Goal: Task Accomplishment & Management: Use online tool/utility

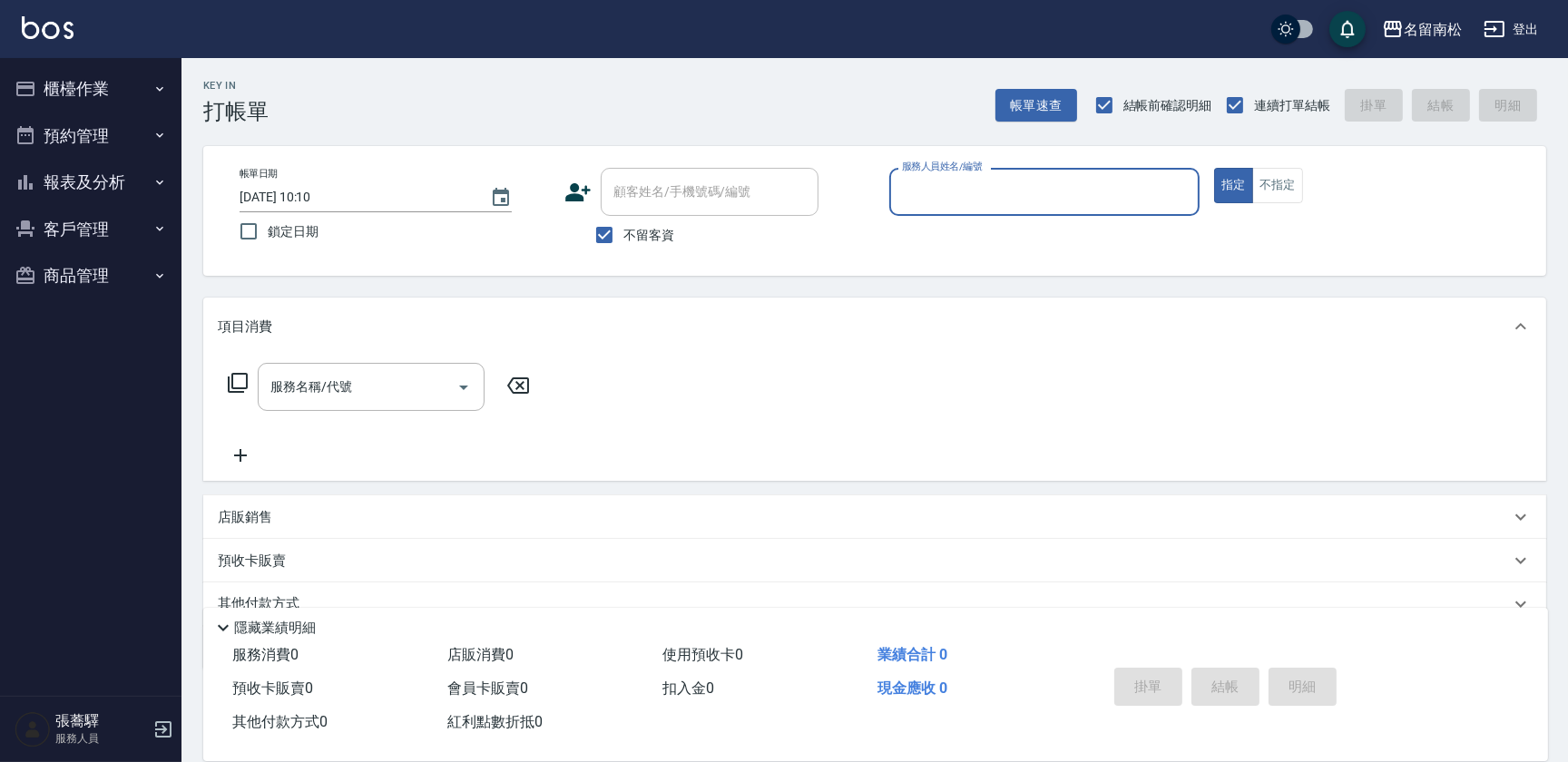
click at [160, 177] on icon "button" at bounding box center [159, 182] width 15 height 15
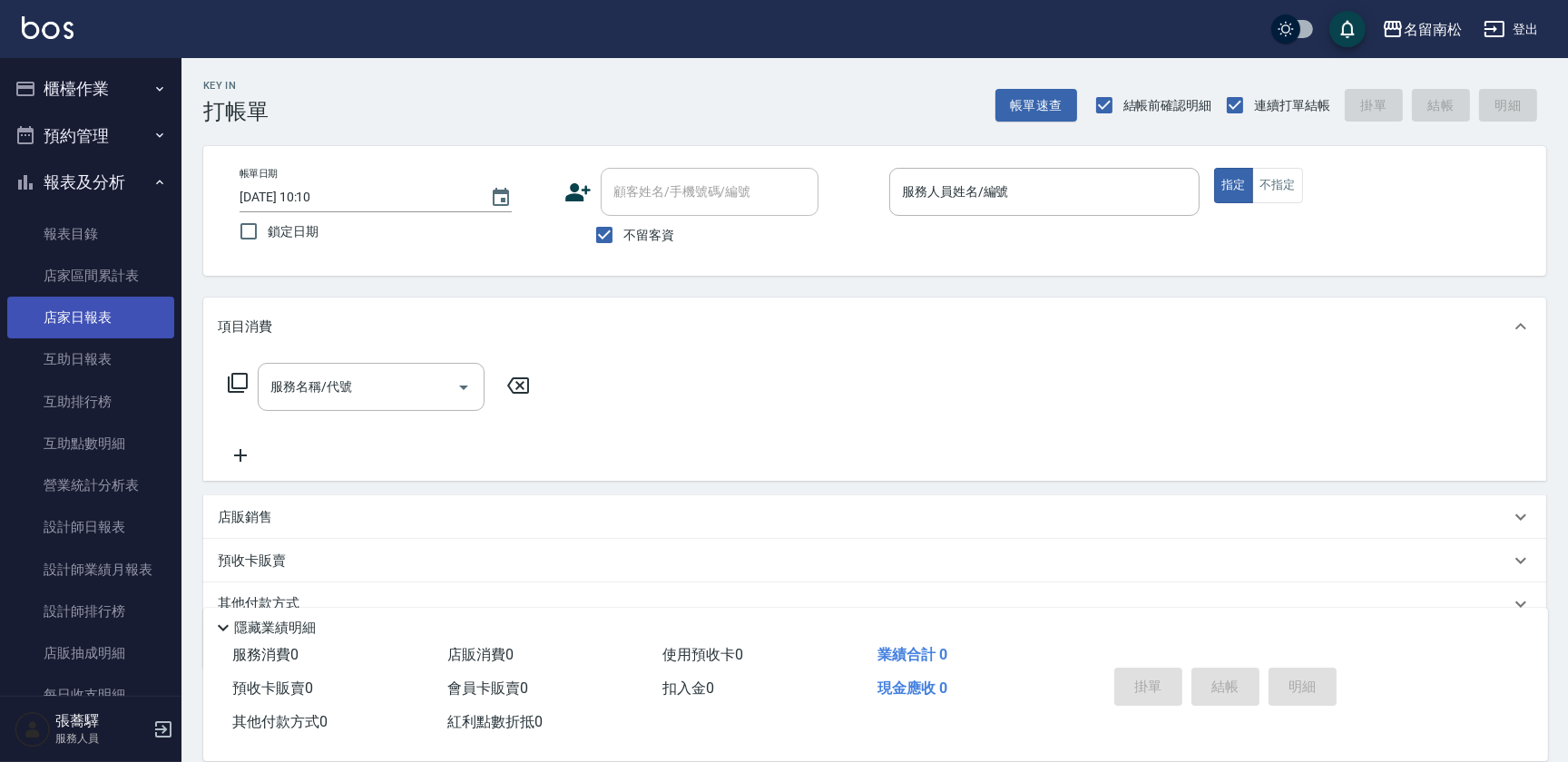
click at [139, 319] on link "店家日報表" at bounding box center [90, 317] width 167 height 42
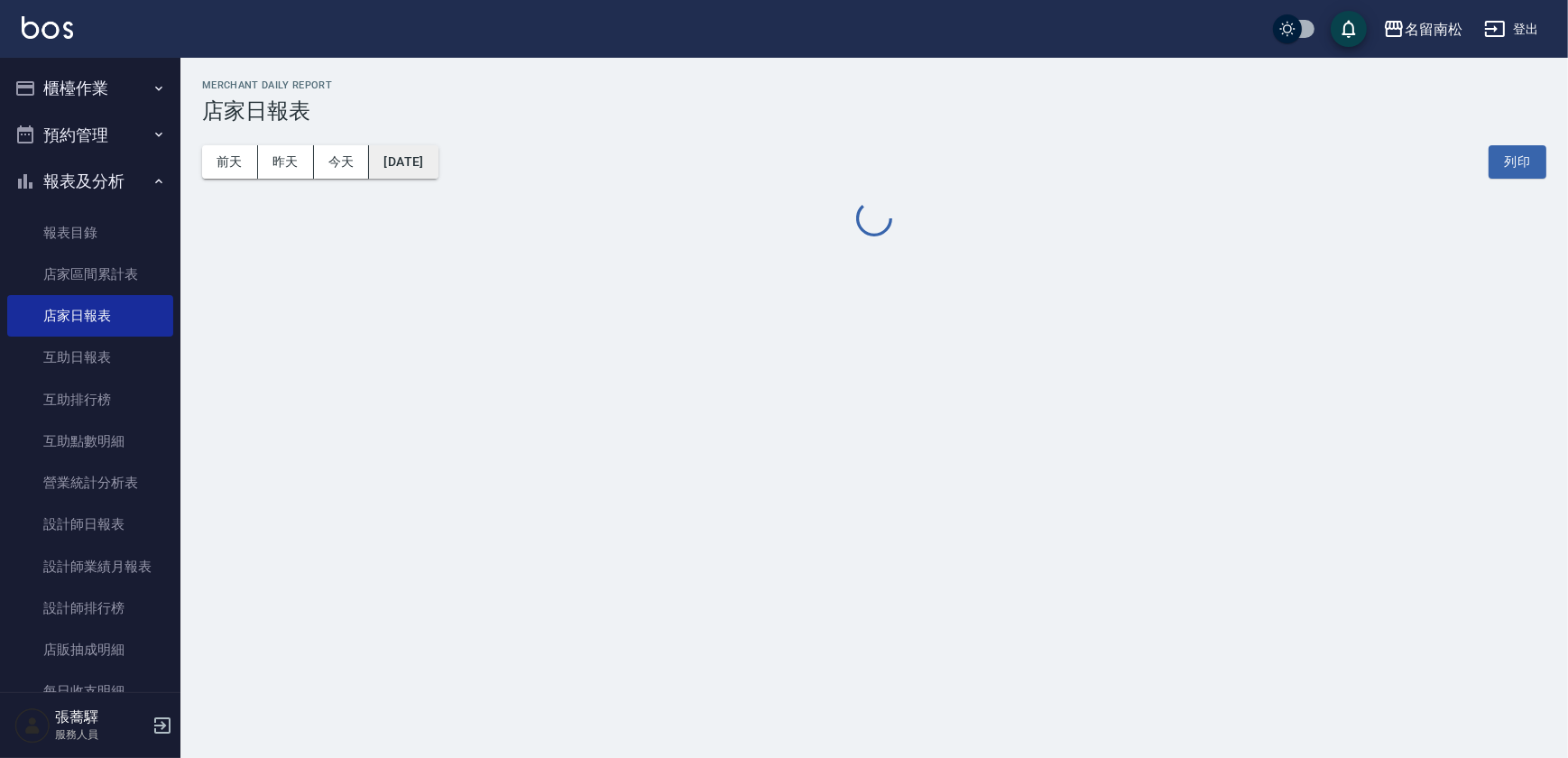
click at [438, 163] on button "[DATE]" at bounding box center [403, 162] width 68 height 34
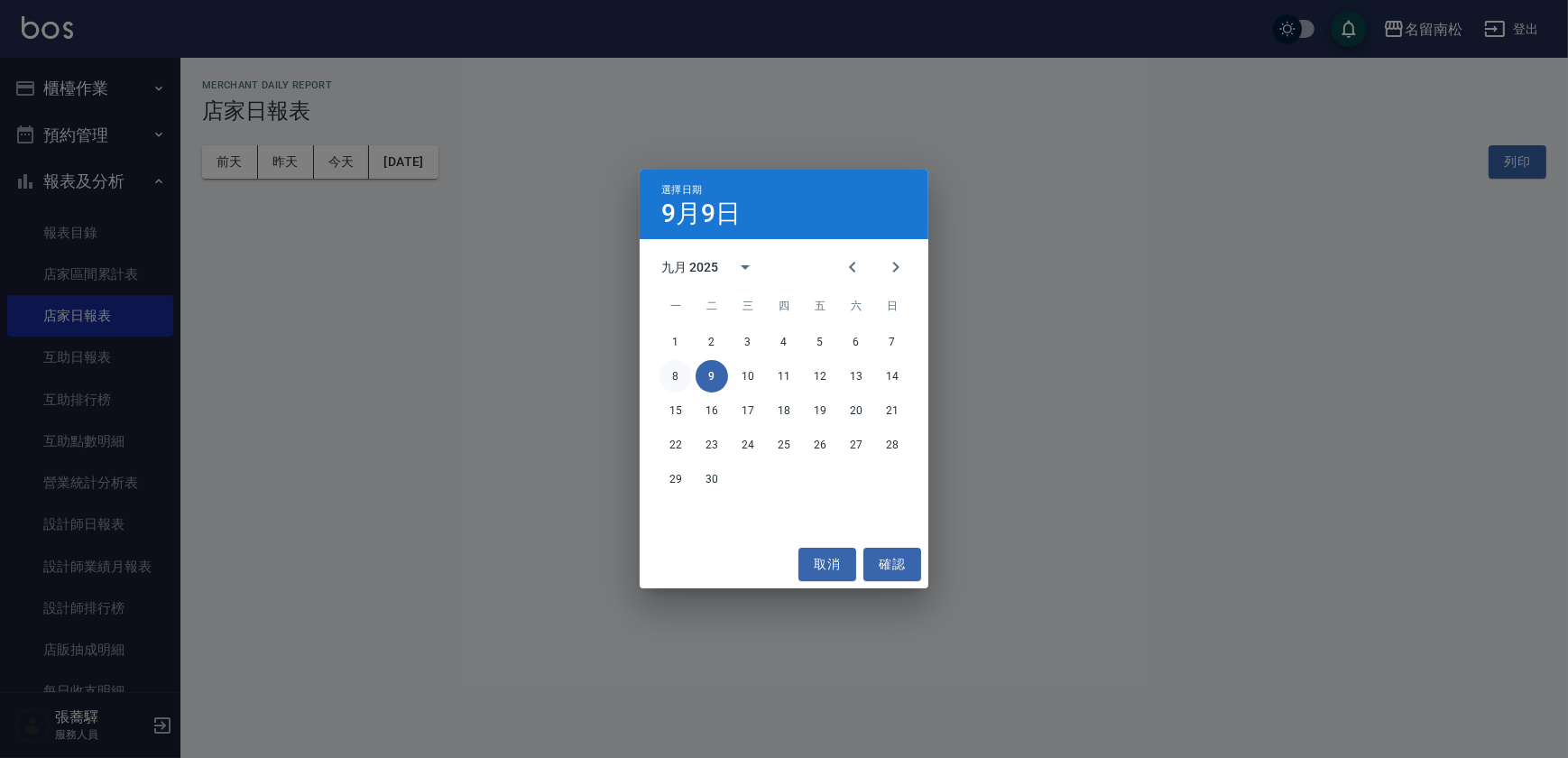
click at [675, 378] on button "8" at bounding box center [676, 376] width 33 height 33
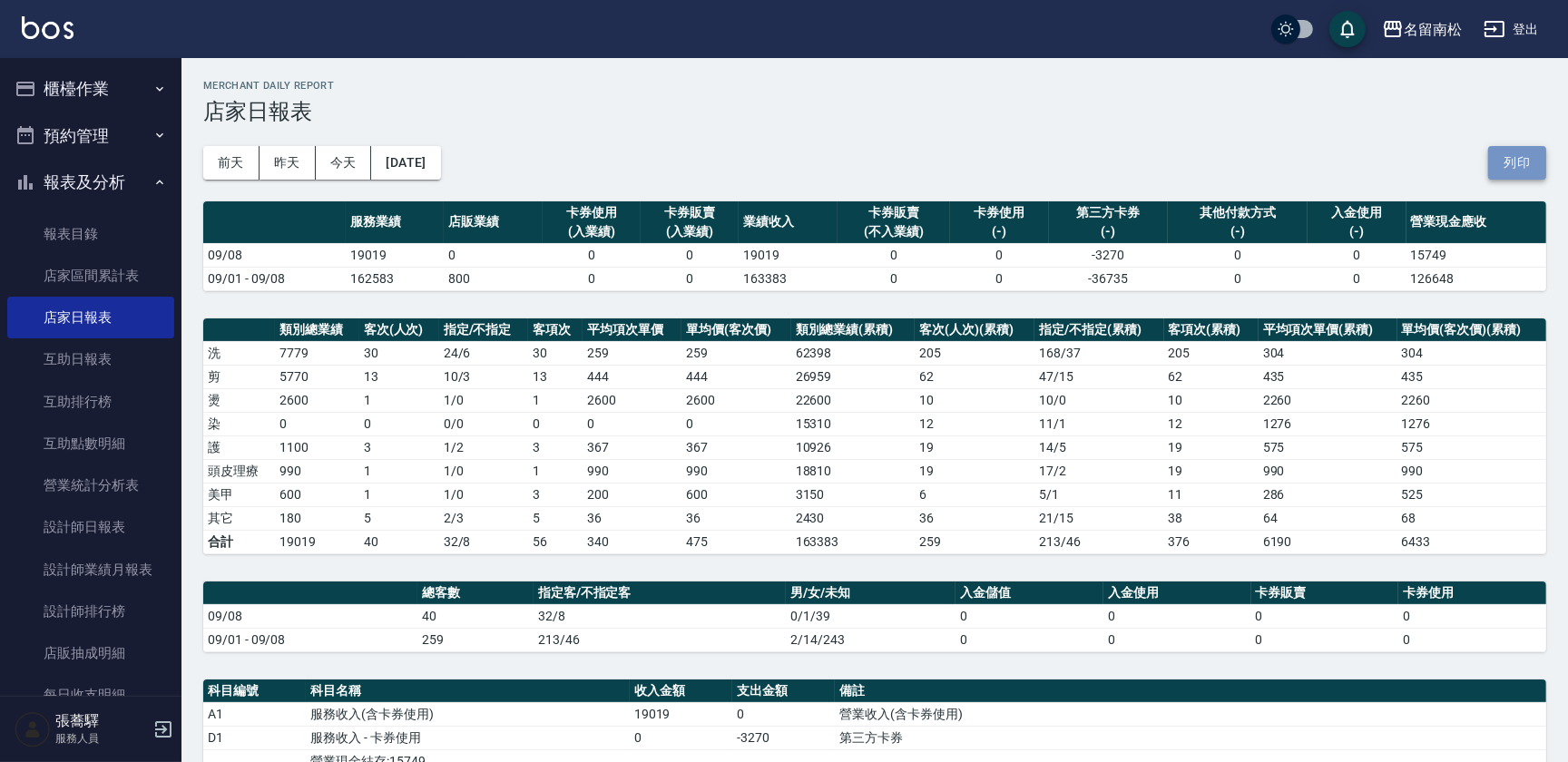
click at [1517, 153] on button "列印" at bounding box center [1517, 163] width 58 height 34
click at [134, 345] on link "互助日報表" at bounding box center [90, 359] width 167 height 42
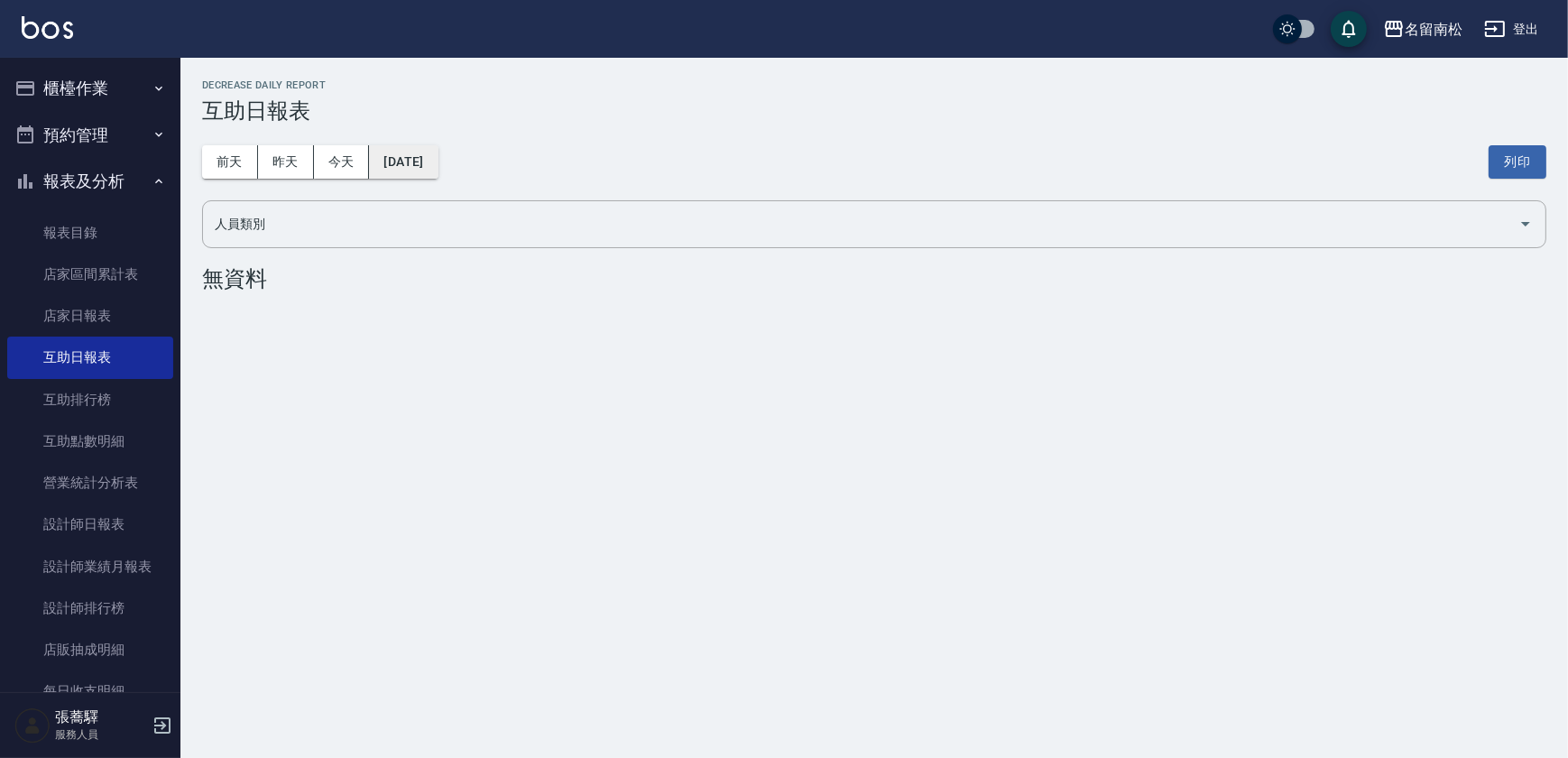
click at [416, 153] on button "[DATE]" at bounding box center [403, 162] width 68 height 34
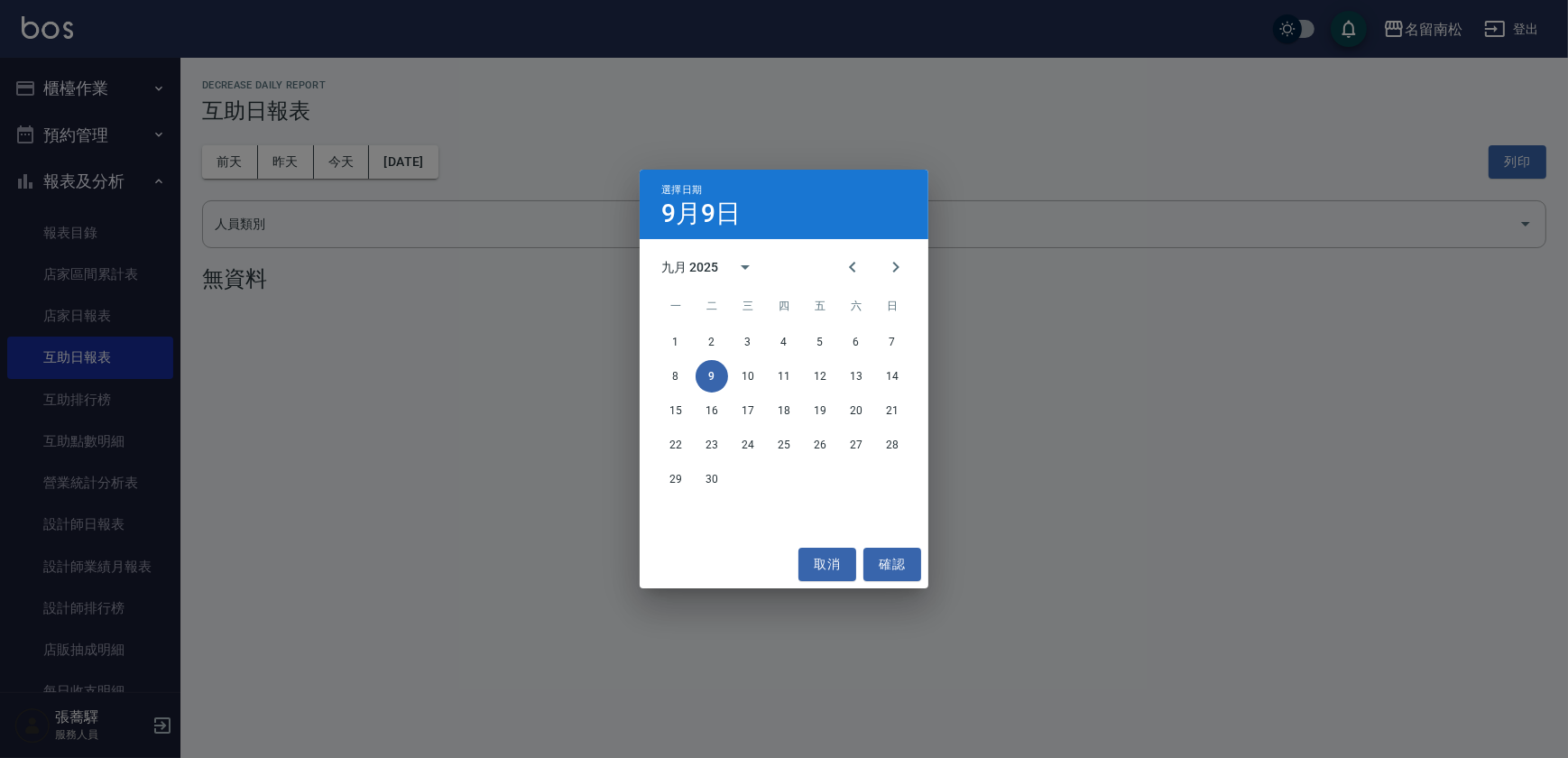
click at [658, 382] on div "8 9 10 11 12 13 14" at bounding box center [783, 376] width 288 height 33
click at [674, 380] on button "8" at bounding box center [676, 376] width 33 height 33
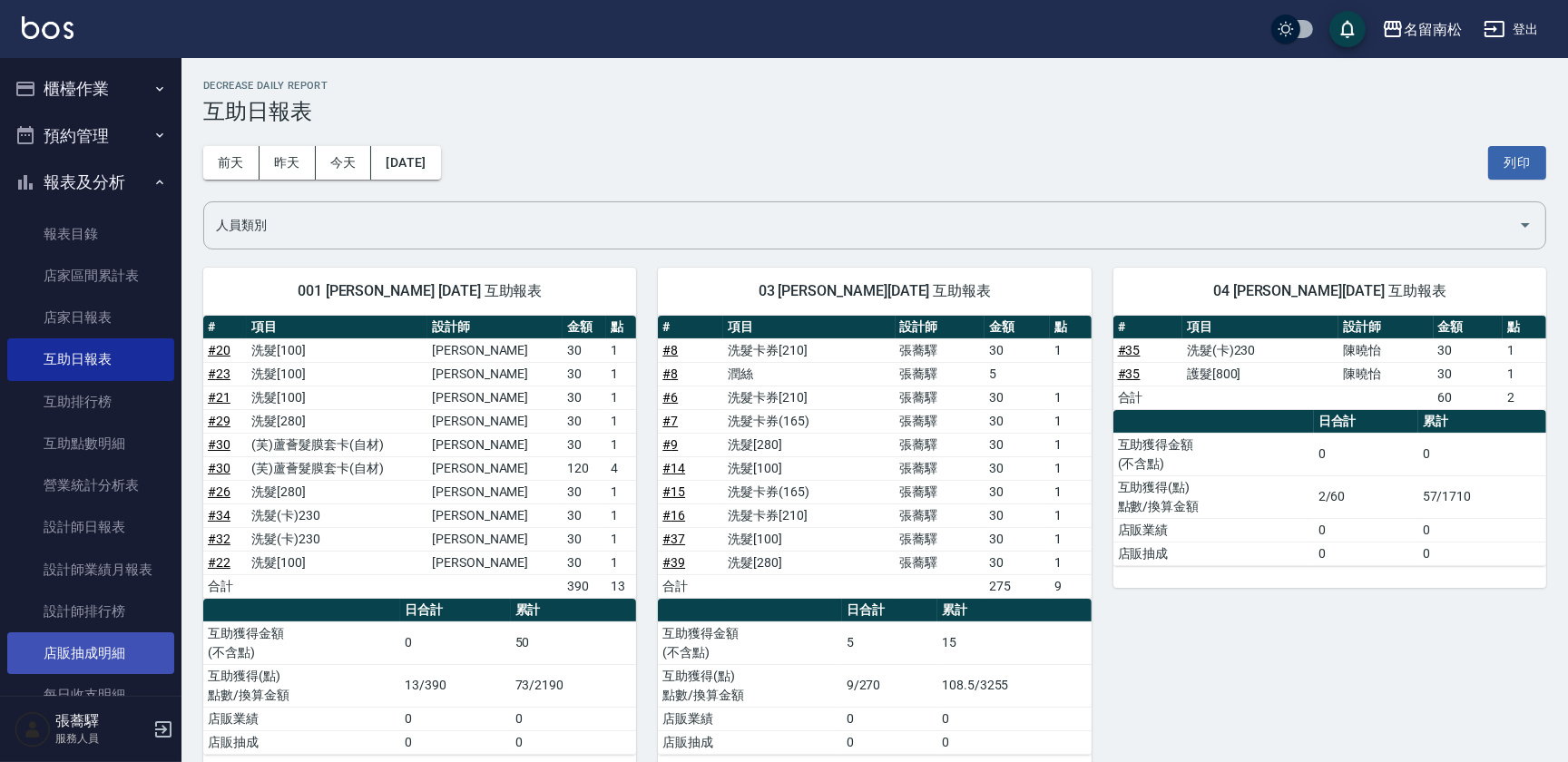
drag, startPoint x: 1515, startPoint y: 155, endPoint x: 112, endPoint y: 663, distance: 1492.1
click at [1515, 155] on button "列印" at bounding box center [1517, 163] width 58 height 34
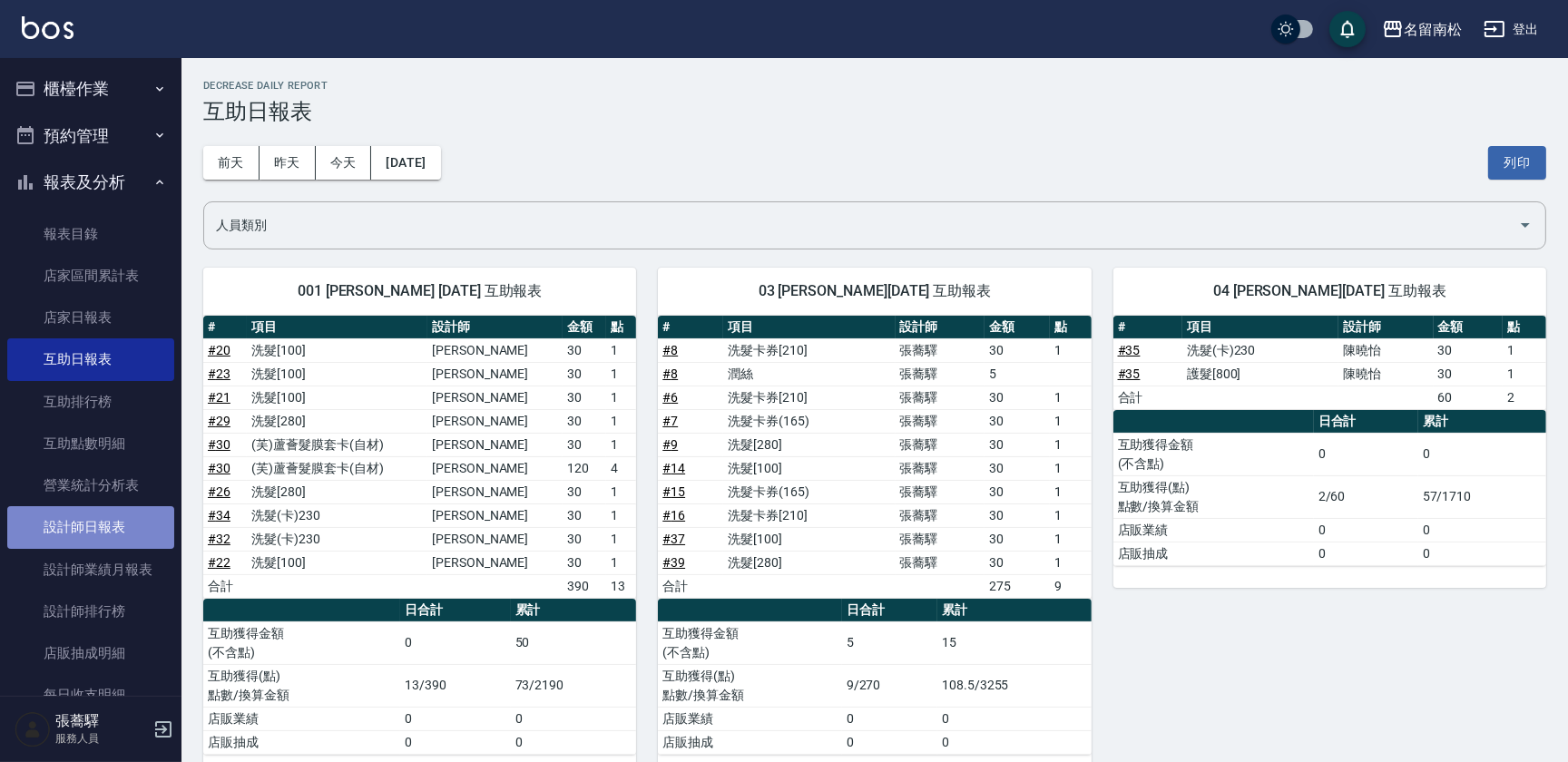
click at [112, 535] on link "設計師日報表" at bounding box center [90, 526] width 167 height 42
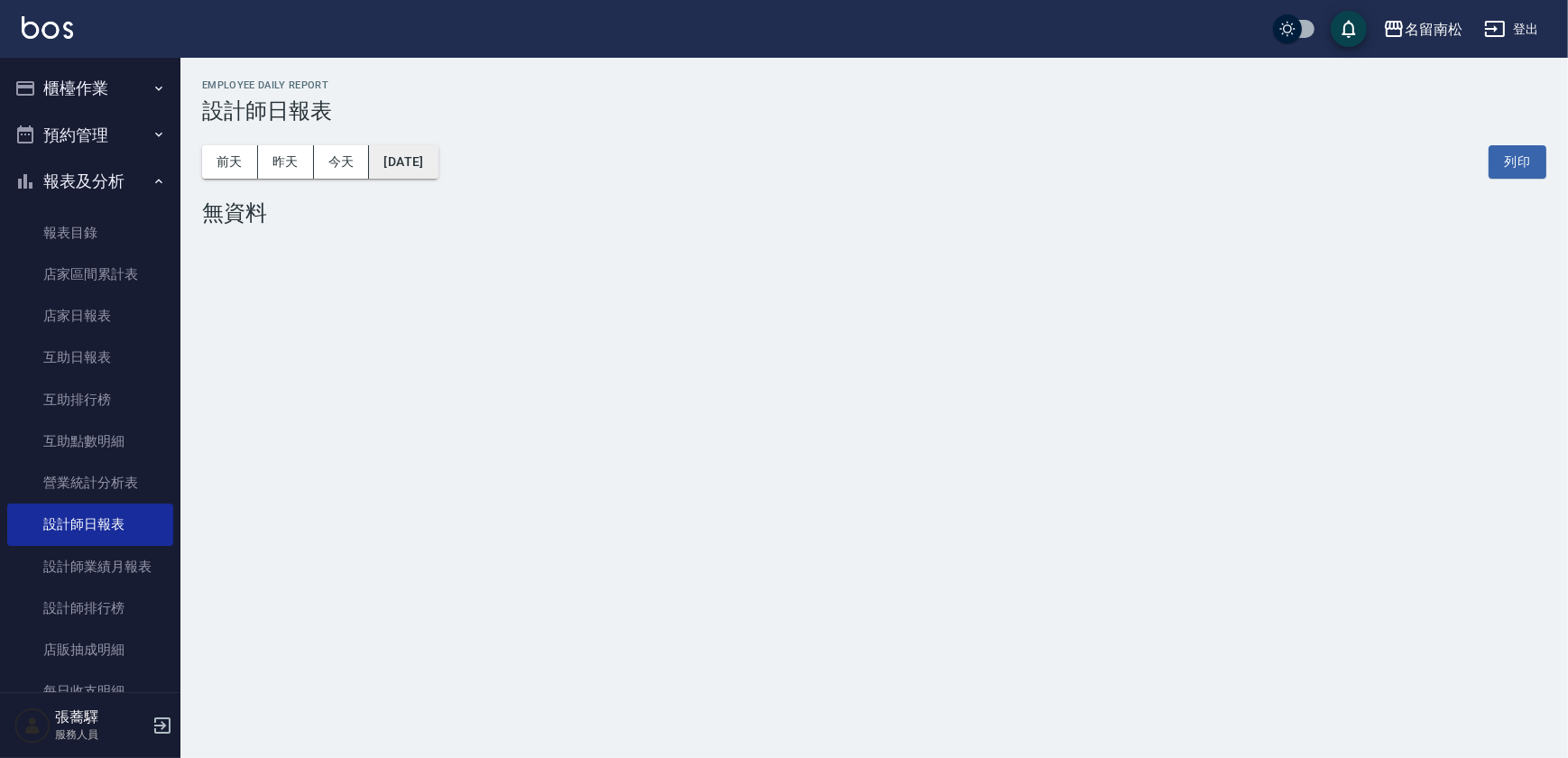
click at [438, 165] on button "[DATE]" at bounding box center [403, 162] width 68 height 34
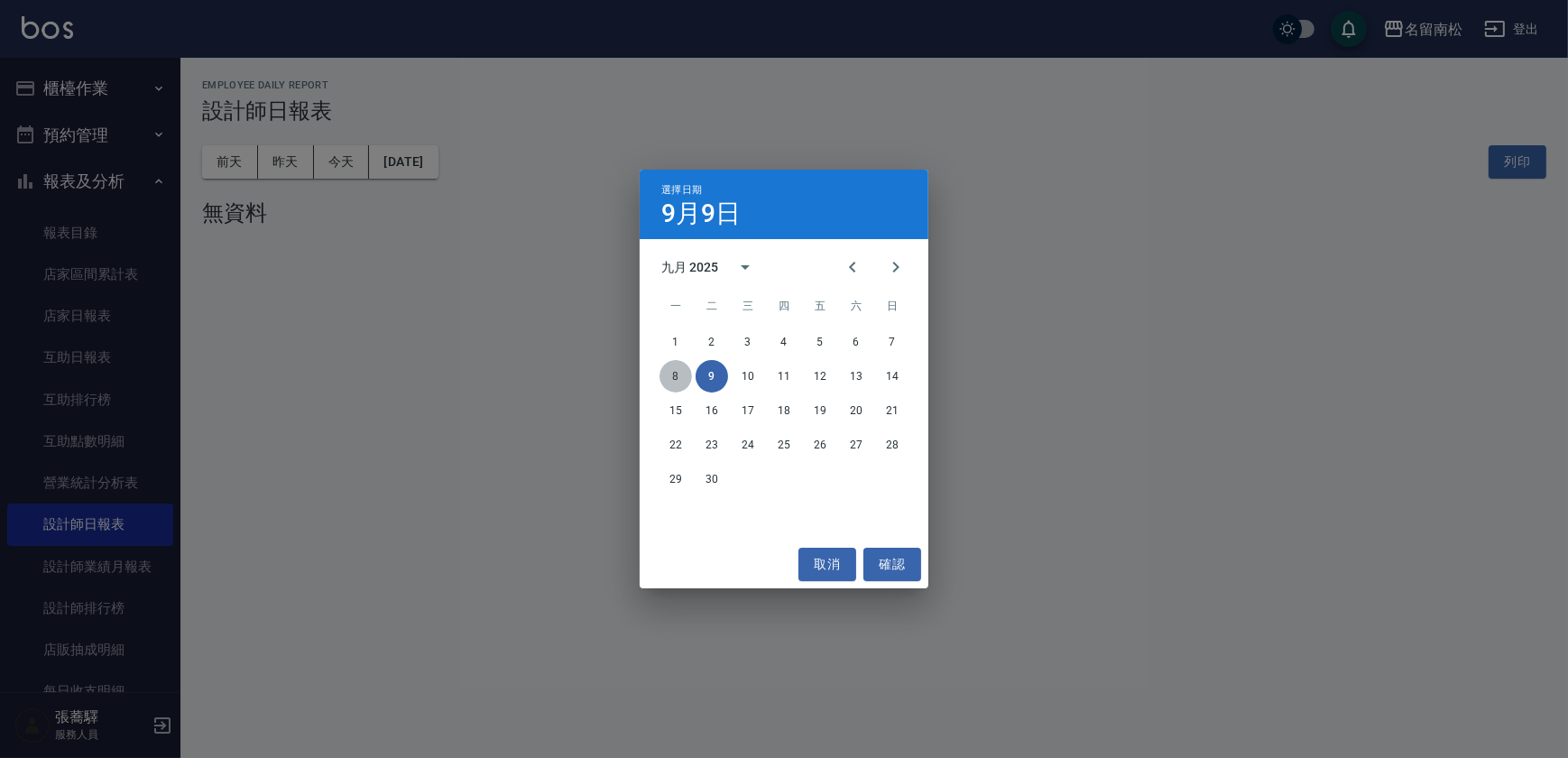
click at [676, 377] on button "8" at bounding box center [676, 376] width 33 height 33
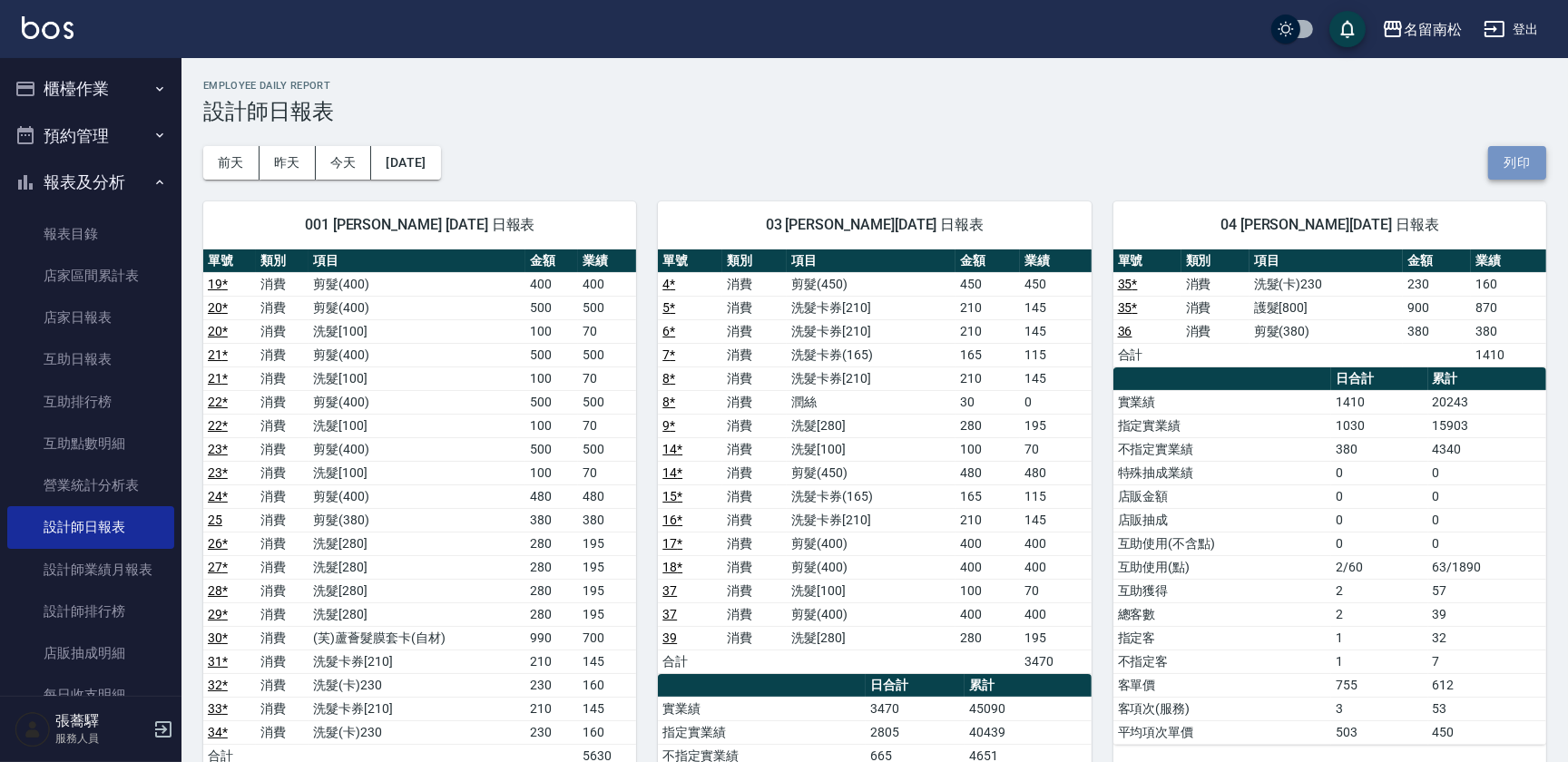
click at [1515, 153] on button "列印" at bounding box center [1517, 163] width 58 height 34
click at [1519, 155] on button "列印" at bounding box center [1517, 163] width 58 height 34
click at [129, 367] on link "互助日報表" at bounding box center [90, 359] width 167 height 42
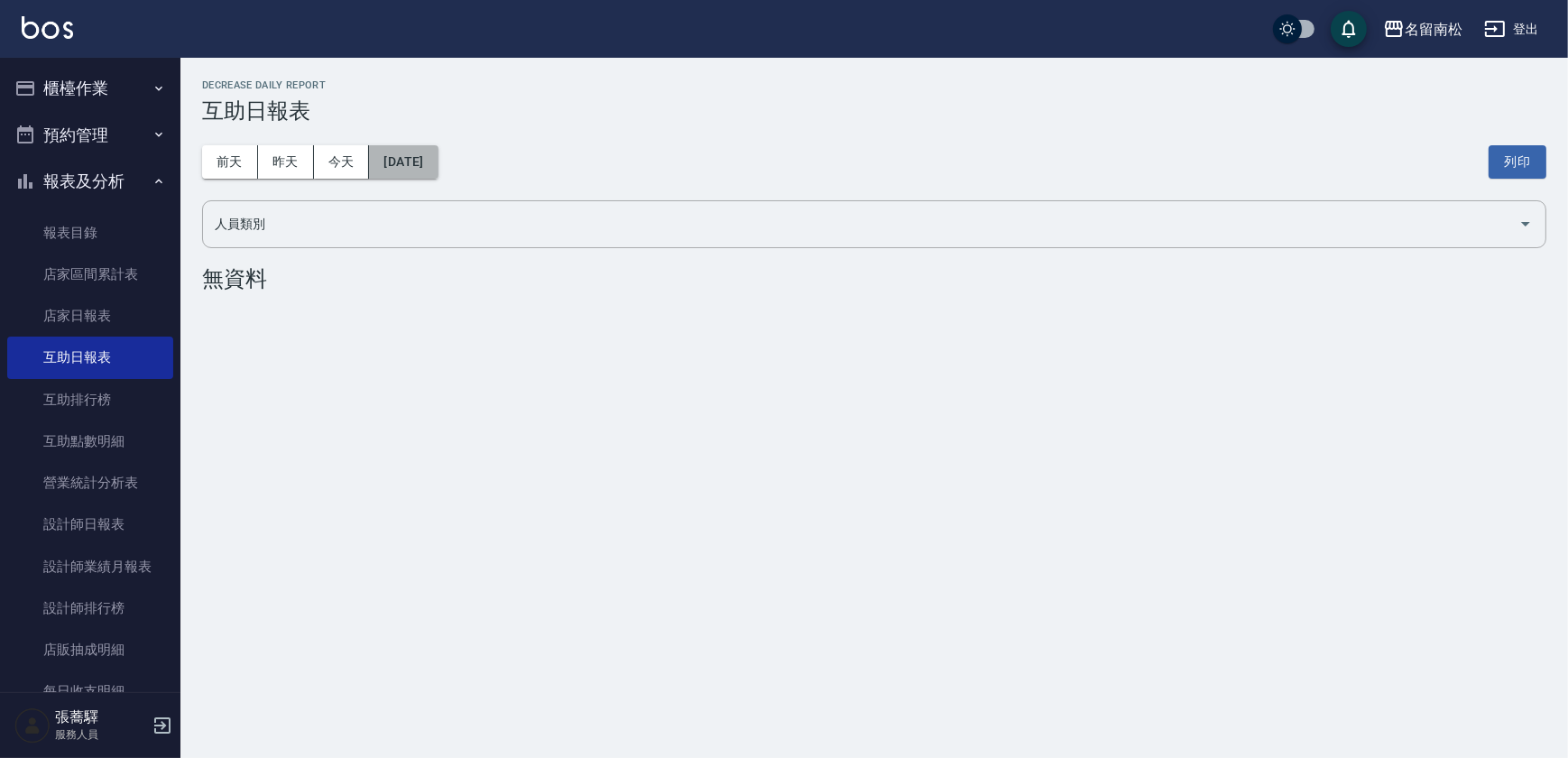
click at [438, 168] on button "[DATE]" at bounding box center [403, 162] width 68 height 34
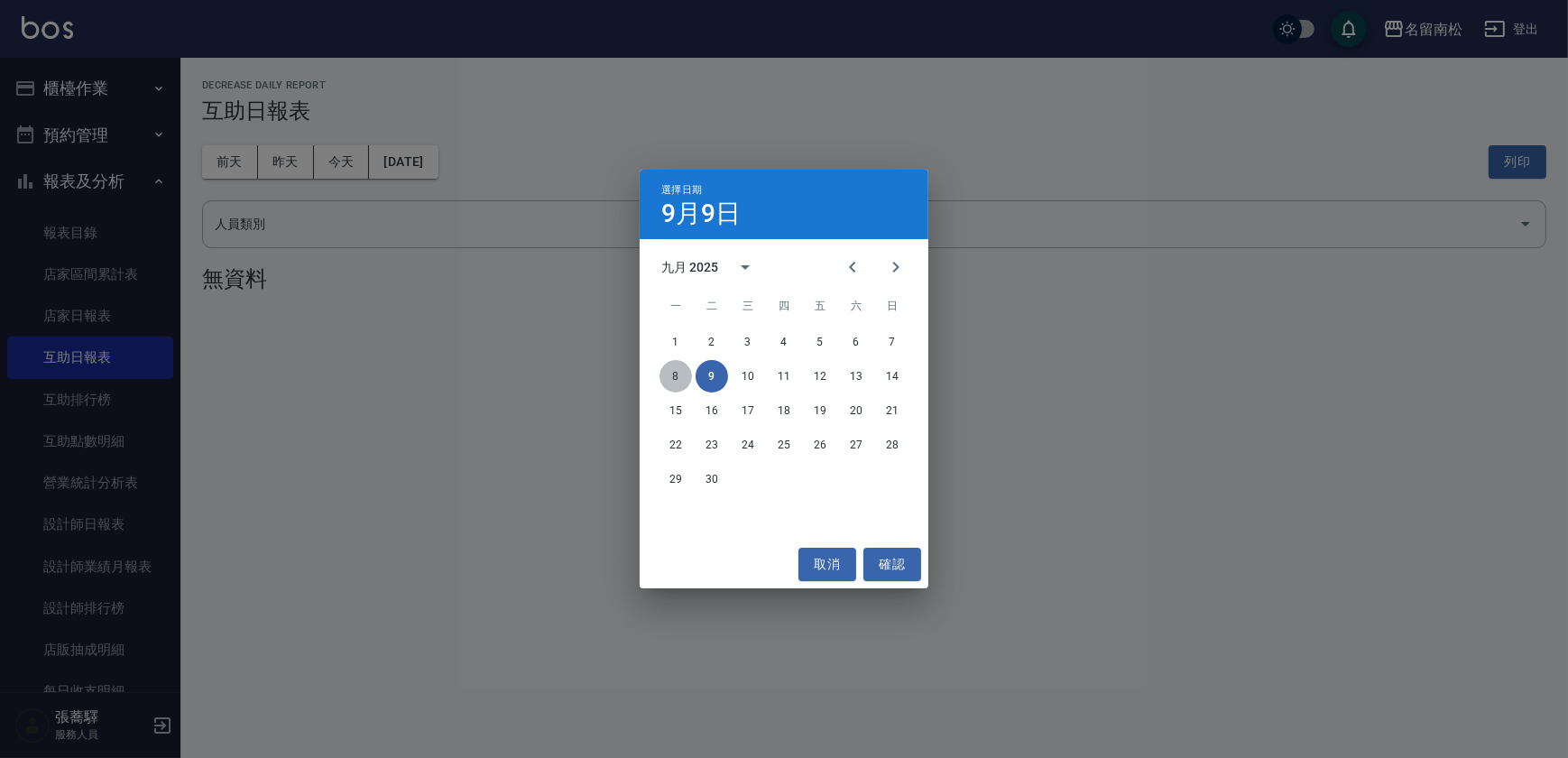
click at [666, 378] on button "8" at bounding box center [676, 376] width 33 height 33
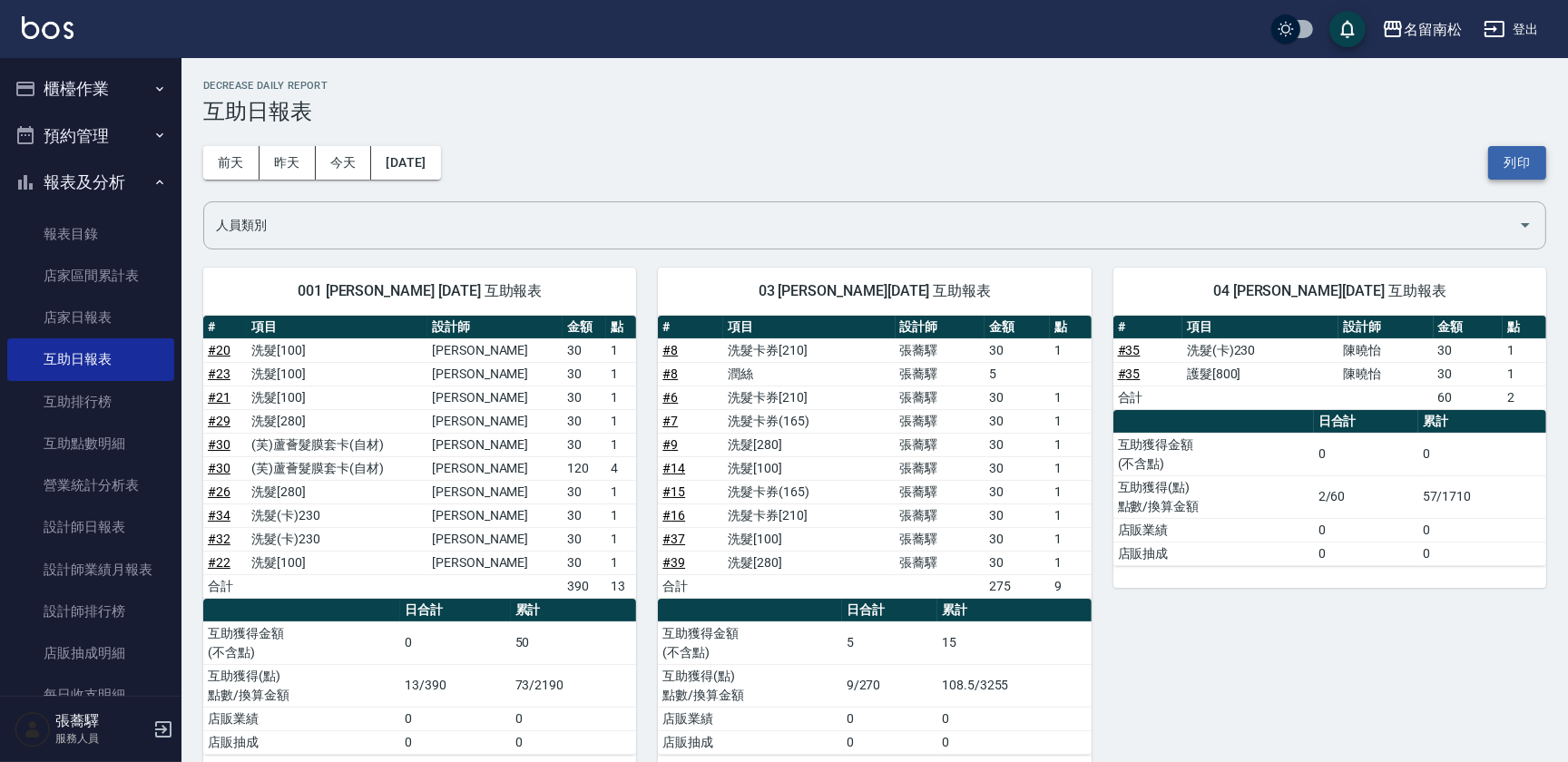
click at [1506, 165] on button "列印" at bounding box center [1517, 163] width 58 height 34
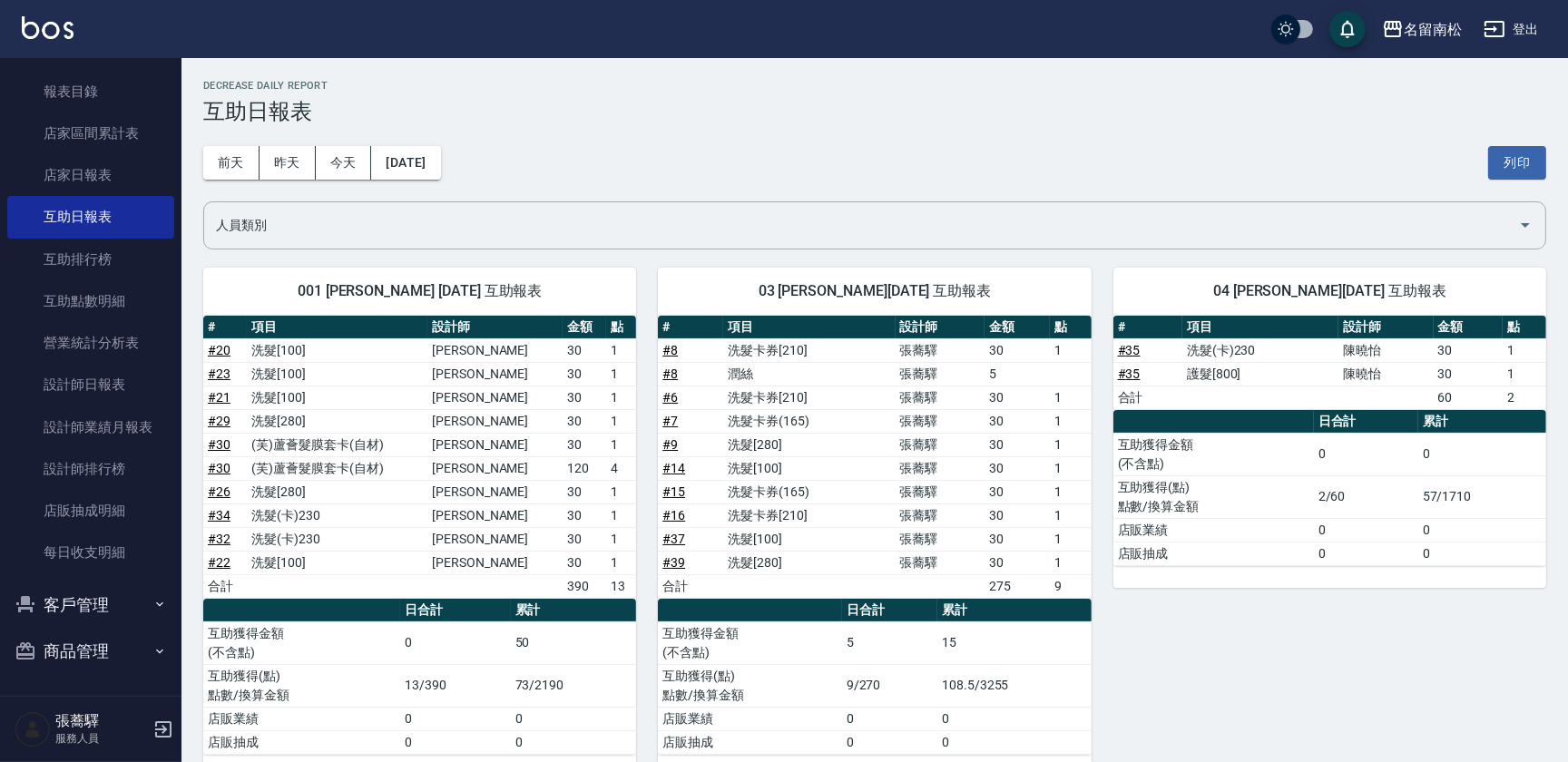
scroll to position [121, 0]
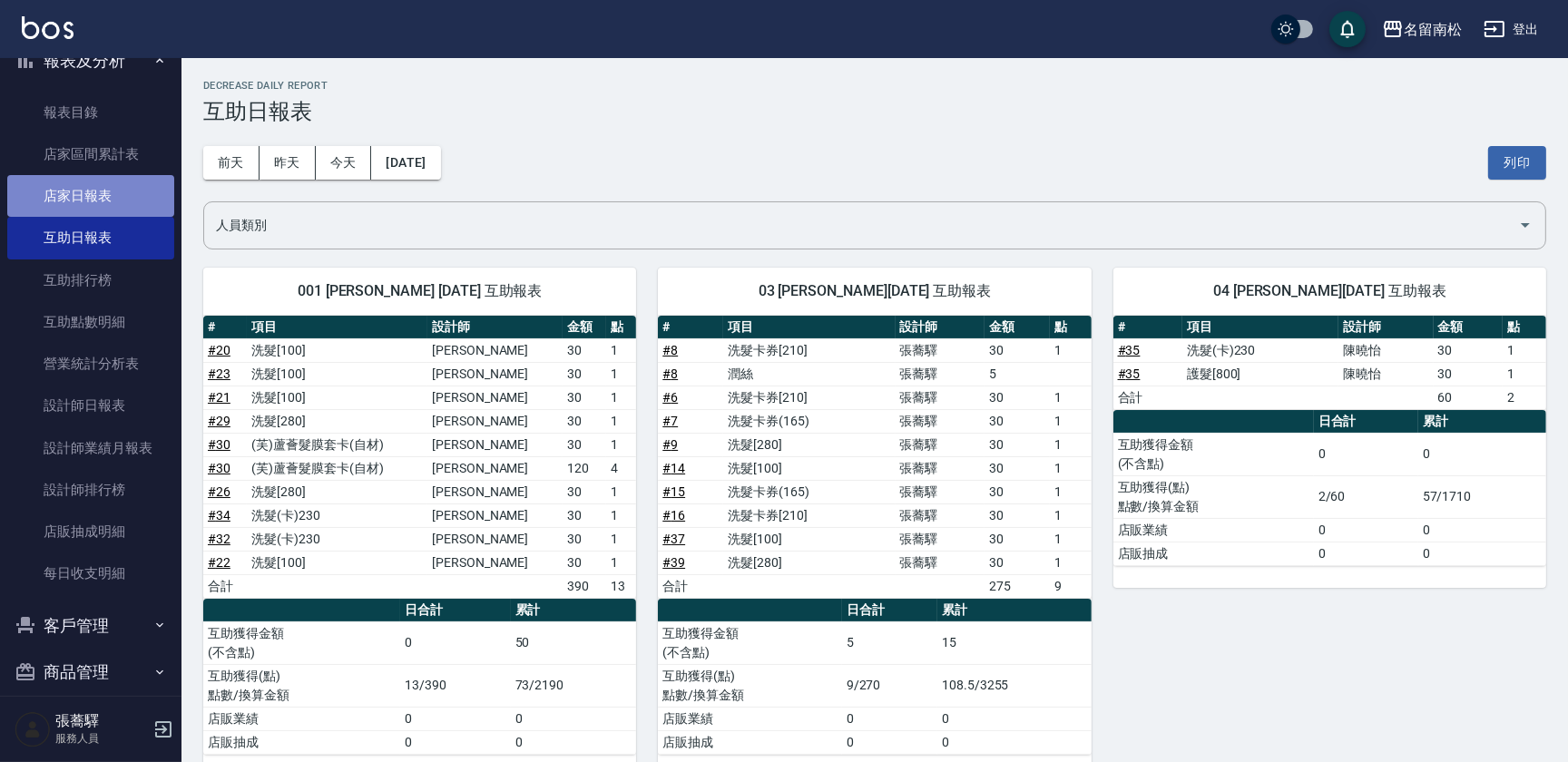
click at [106, 195] on link "店家日報表" at bounding box center [90, 196] width 167 height 42
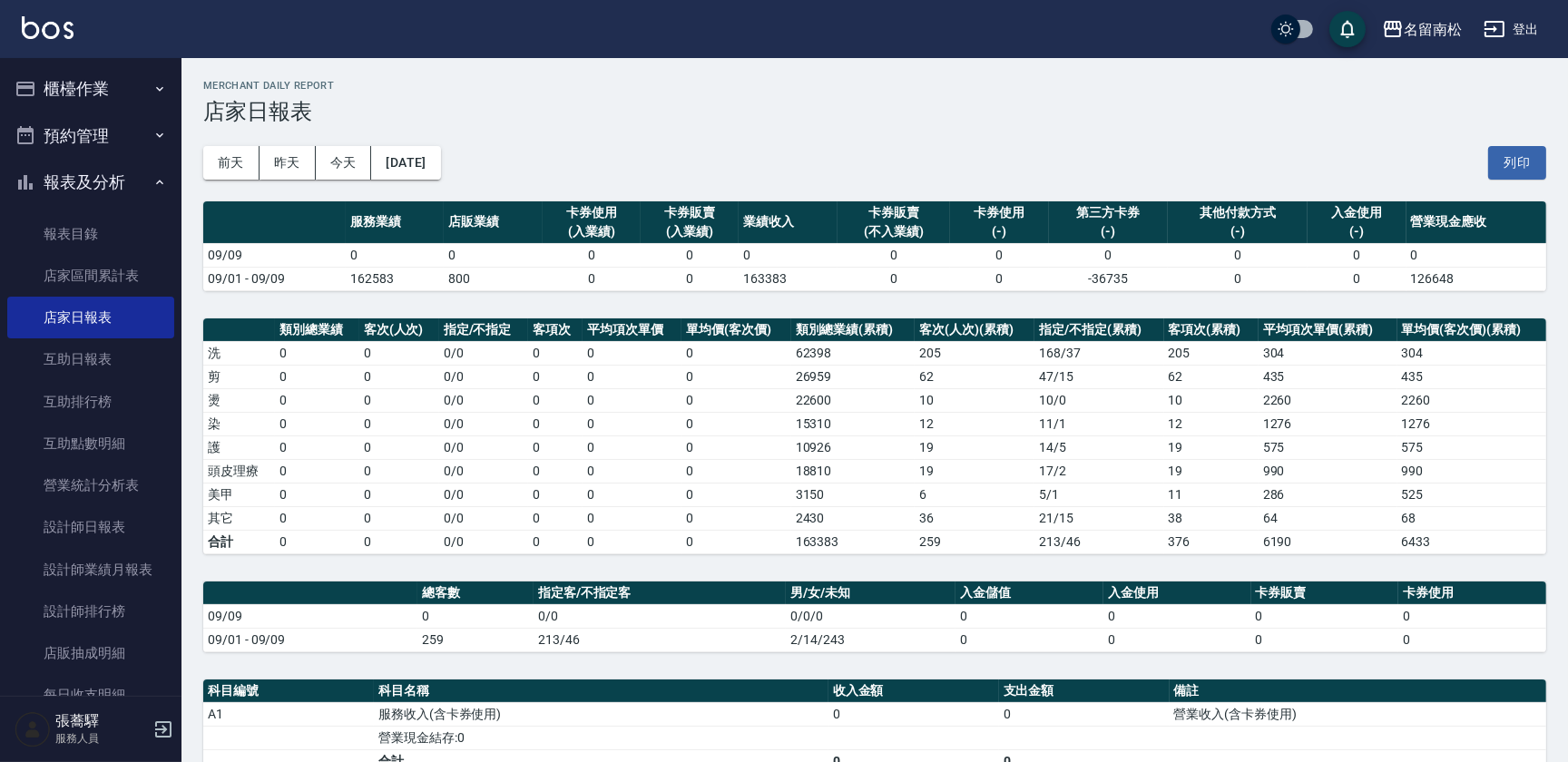
click at [122, 84] on button "櫃檯作業" at bounding box center [90, 88] width 167 height 48
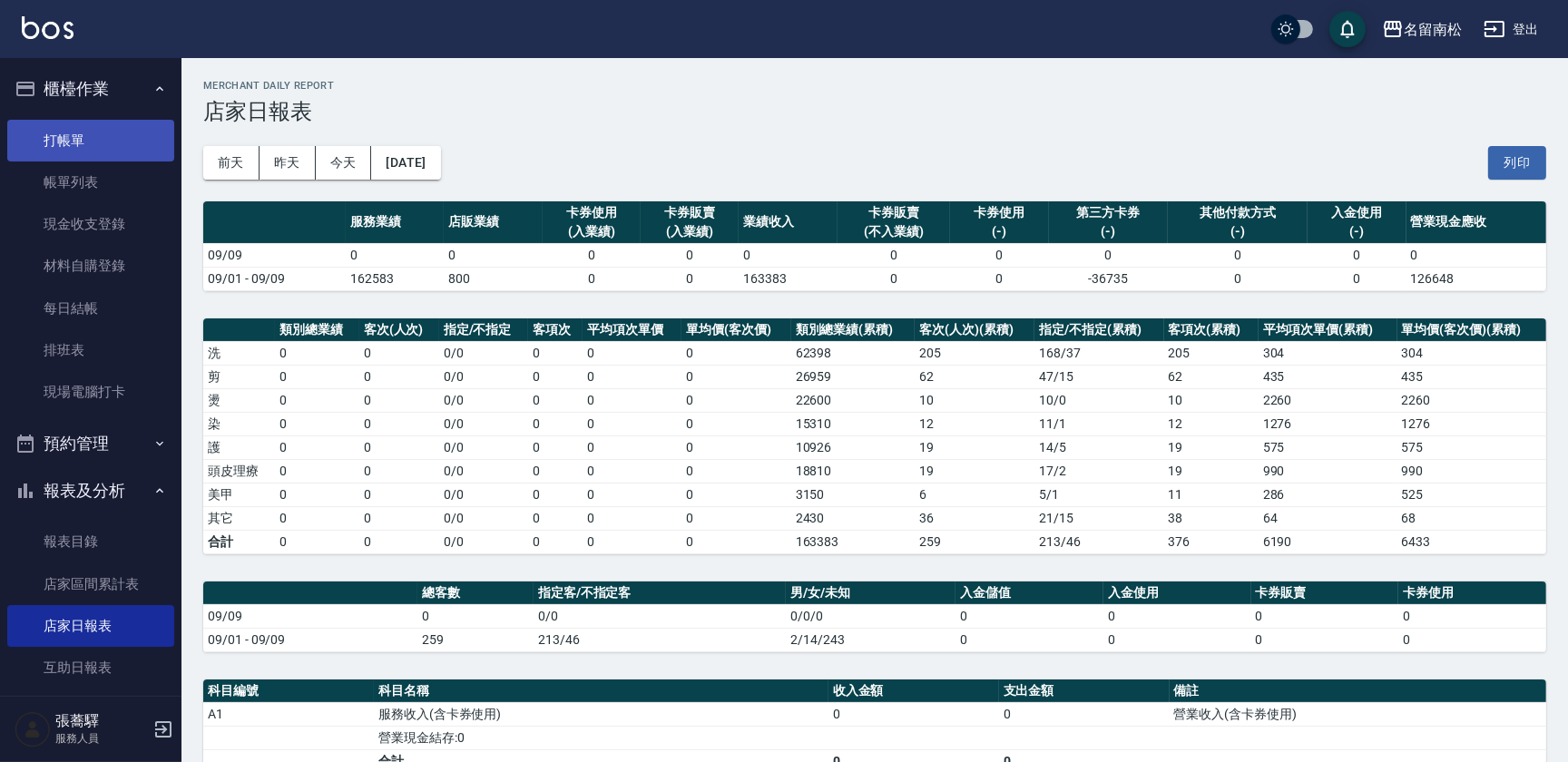
click at [110, 149] on link "打帳單" at bounding box center [90, 141] width 167 height 42
